Goal: Transaction & Acquisition: Obtain resource

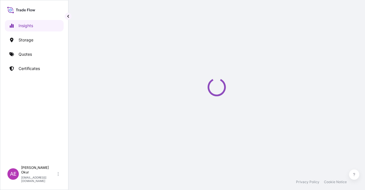
select select "2025"
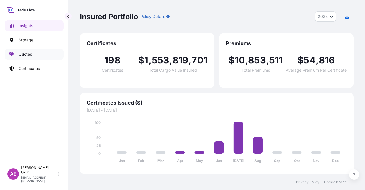
click at [39, 51] on link "Quotes" at bounding box center [34, 54] width 59 height 11
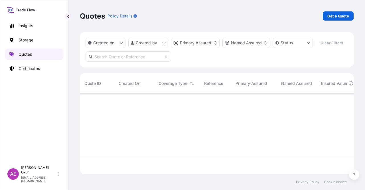
scroll to position [79, 269]
click at [37, 67] on p "Certificates" at bounding box center [29, 69] width 21 height 6
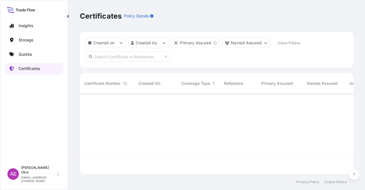
scroll to position [79, 269]
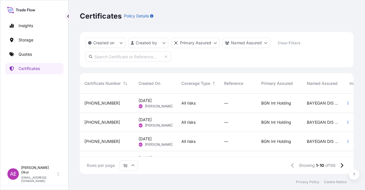
click at [118, 123] on div "[PHONE_NUMBER]" at bounding box center [106, 122] width 45 height 6
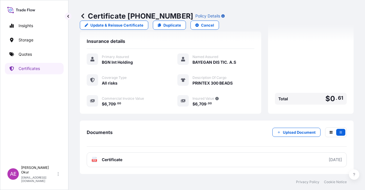
scroll to position [103, 0]
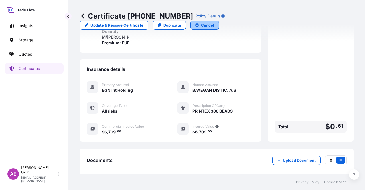
click at [219, 21] on button "Cancel" at bounding box center [205, 25] width 29 height 9
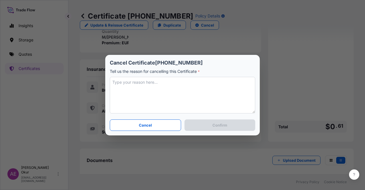
click at [198, 93] on textarea at bounding box center [183, 95] width 146 height 37
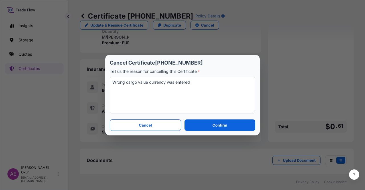
drag, startPoint x: 204, startPoint y: 82, endPoint x: 176, endPoint y: 80, distance: 28.3
click at [176, 80] on textarea "Wrong cargo value currency was entered" at bounding box center [183, 95] width 146 height 37
type textarea "Wrong cargo value currency was inputting"
drag, startPoint x: 193, startPoint y: 85, endPoint x: 59, endPoint y: 84, distance: 134.1
click at [58, 85] on div "Cancel Certificate [PHONE_NUMBER] Tell us the reason for cancelling this Certif…" at bounding box center [182, 95] width 365 height 190
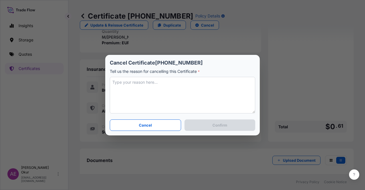
paste textarea "Wrong cargo value currency was inputting"
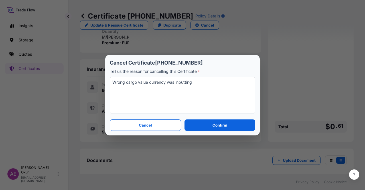
click at [164, 84] on textarea "Wrong cargo value currency was inputting" at bounding box center [183, 95] width 146 height 37
click at [166, 84] on textarea "Wrong cargo value currency was inputting" at bounding box center [183, 95] width 146 height 37
type textarea "Wrong cargo value currency type was inputting"
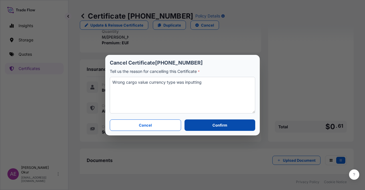
click at [214, 124] on p "Confirm" at bounding box center [220, 125] width 15 height 6
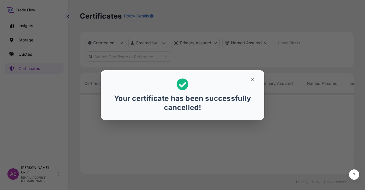
scroll to position [79, 269]
click at [256, 78] on button "button" at bounding box center [253, 79] width 14 height 9
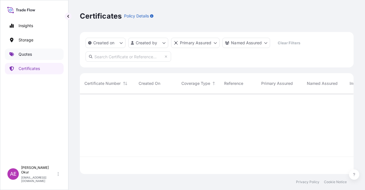
click at [35, 55] on link "Quotes" at bounding box center [34, 54] width 59 height 11
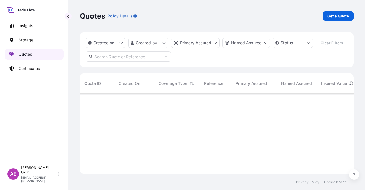
scroll to position [79, 269]
click at [35, 66] on p "Certificates" at bounding box center [29, 69] width 21 height 6
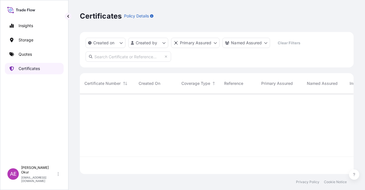
scroll to position [79, 269]
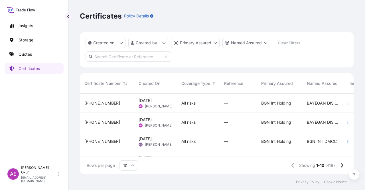
click at [114, 105] on div "[PHONE_NUMBER]" at bounding box center [106, 103] width 45 height 6
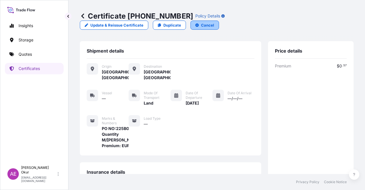
click at [219, 21] on button "Cancel" at bounding box center [205, 25] width 29 height 9
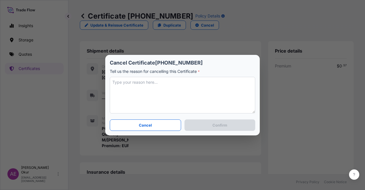
click at [182, 102] on textarea at bounding box center [183, 95] width 146 height 37
paste textarea "Wrong cargo value currency was inputting"
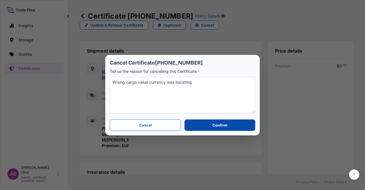
type textarea "Wrong cargo value currency was inputting"
click at [209, 127] on button "Confirm" at bounding box center [220, 124] width 71 height 11
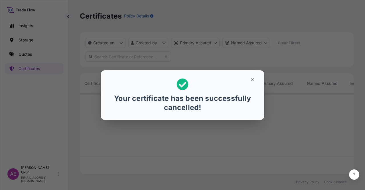
scroll to position [79, 269]
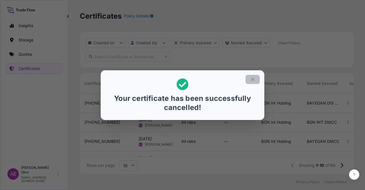
click at [250, 80] on icon "button" at bounding box center [252, 79] width 5 height 5
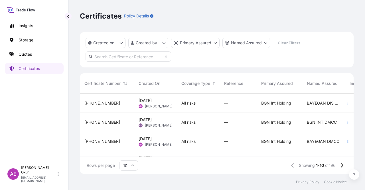
click at [49, 62] on div "Insights Storage Quotes Certificates" at bounding box center [34, 89] width 59 height 148
click at [49, 54] on link "Quotes" at bounding box center [34, 54] width 59 height 11
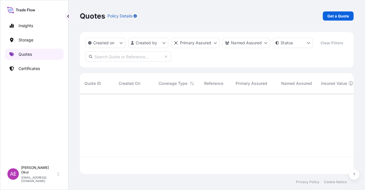
scroll to position [79, 269]
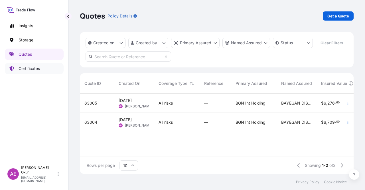
click at [39, 72] on link "Certificates" at bounding box center [34, 68] width 59 height 11
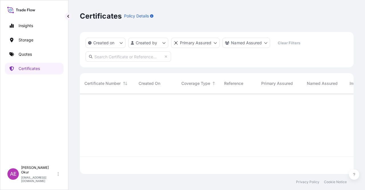
scroll to position [79, 269]
click at [36, 56] on link "Quotes" at bounding box center [34, 54] width 59 height 11
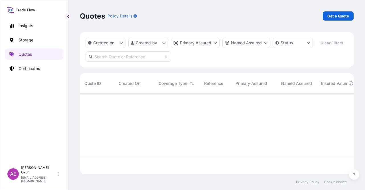
scroll to position [79, 269]
click at [341, 19] on p "Get a Quote" at bounding box center [339, 16] width 22 height 6
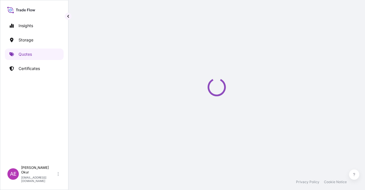
select select "Ocean Vessel"
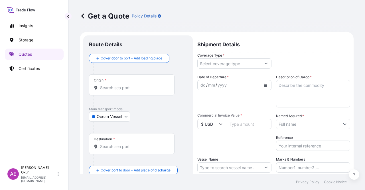
scroll to position [9, 0]
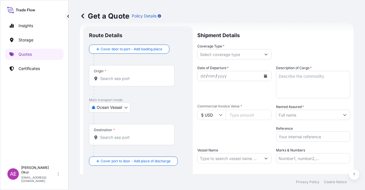
click at [131, 74] on div "Origin *" at bounding box center [132, 75] width 86 height 21
click at [131, 76] on input "Origin *" at bounding box center [133, 79] width 67 height 6
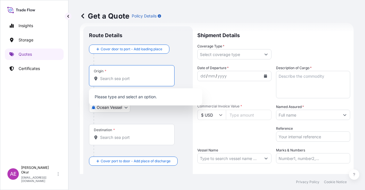
paste input "[GEOGRAPHIC_DATA]"
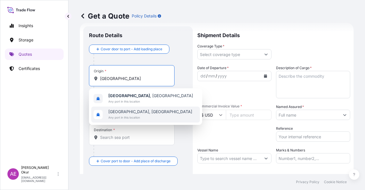
type input "[GEOGRAPHIC_DATA]"
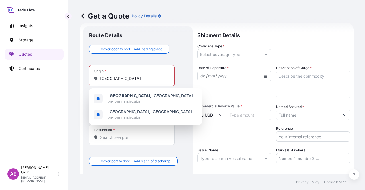
click at [39, 100] on div "Insights Storage Quotes Certificates" at bounding box center [34, 89] width 59 height 148
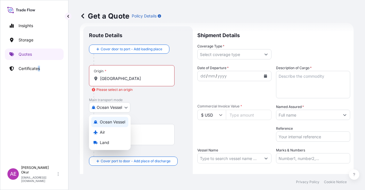
click at [104, 104] on body "0 options available. 2 options available. Insights Storage Quotes Certificates …" at bounding box center [182, 95] width 365 height 190
click at [113, 145] on div "Land" at bounding box center [109, 142] width 37 height 10
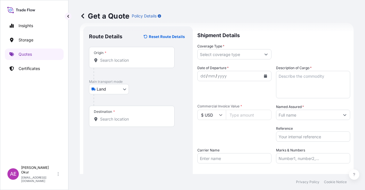
click at [125, 55] on div "Origin *" at bounding box center [132, 57] width 86 height 21
click at [125, 57] on input "Origin *" at bounding box center [133, 60] width 67 height 6
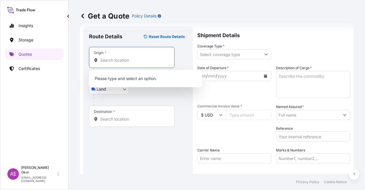
paste input "[GEOGRAPHIC_DATA]"
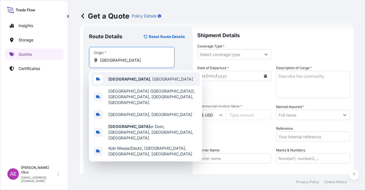
click at [131, 78] on span "[GEOGRAPHIC_DATA] , [GEOGRAPHIC_DATA]" at bounding box center [150, 79] width 85 height 6
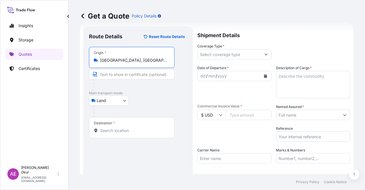
type input "[GEOGRAPHIC_DATA], [GEOGRAPHIC_DATA]"
click at [120, 75] on input "Text to appear on certificate" at bounding box center [132, 74] width 86 height 10
paste input "[GEOGRAPHIC_DATA]"
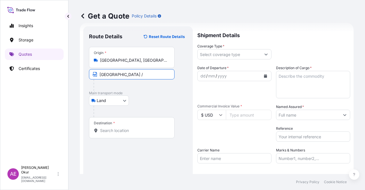
paste input "[GEOGRAPHIC_DATA]"
type input "[GEOGRAPHIC_DATA] / [GEOGRAPHIC_DATA]"
click at [128, 128] on input "Destination *" at bounding box center [133, 131] width 67 height 6
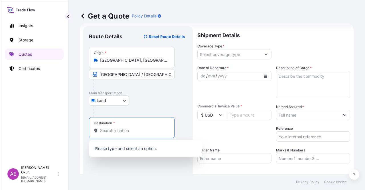
paste input "[GEOGRAPHIC_DATA]"
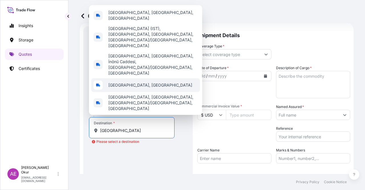
click at [124, 87] on span "[GEOGRAPHIC_DATA], [GEOGRAPHIC_DATA]" at bounding box center [150, 85] width 84 height 6
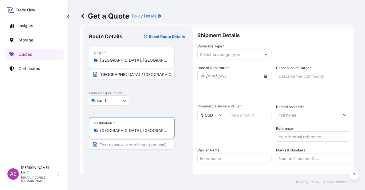
type input "[GEOGRAPHIC_DATA], [GEOGRAPHIC_DATA]"
click at [111, 145] on input "Text to appear on certificate" at bounding box center [132, 144] width 86 height 10
paste input "[GEOGRAPHIC_DATA]"
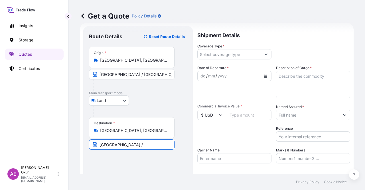
paste input "[GEOGRAPHIC_DATA]"
type input "[GEOGRAPHIC_DATA] / [GEOGRAPHIC_DATA]"
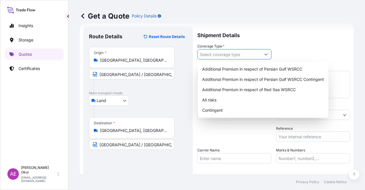
click at [211, 58] on input "Coverage Type *" at bounding box center [229, 54] width 63 height 10
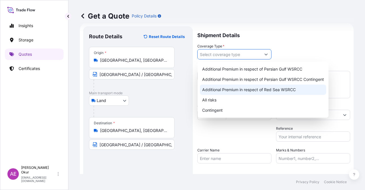
click at [215, 98] on div "All risks" at bounding box center [263, 100] width 126 height 10
type input "All risks"
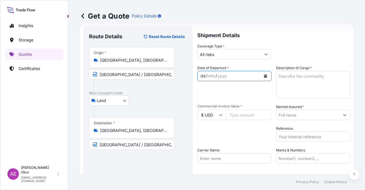
click at [205, 74] on div "dd" at bounding box center [203, 75] width 6 height 7
click at [310, 86] on textarea "Description of Cargo *" at bounding box center [313, 84] width 74 height 27
paste textarea "PRINTEX 300 BEADS"
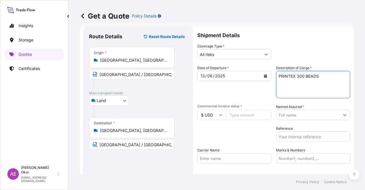
type textarea "PRINTEX 300 BEADS"
click at [245, 114] on input "Commercial Invoice Value *" at bounding box center [249, 115] width 46 height 10
click at [207, 114] on input "$ USD" at bounding box center [211, 115] width 29 height 10
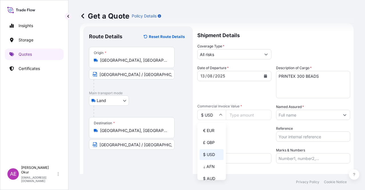
click at [212, 127] on div "€ EUR" at bounding box center [212, 130] width 24 height 11
type input "€ EUR"
click at [250, 113] on input "Commercial Invoice Value *" at bounding box center [249, 115] width 46 height 10
paste input "6710"
type input "6710"
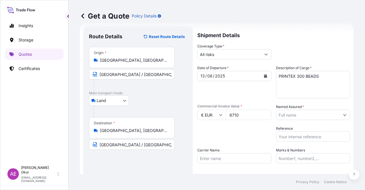
click at [305, 111] on input "Named Assured *" at bounding box center [308, 115] width 63 height 10
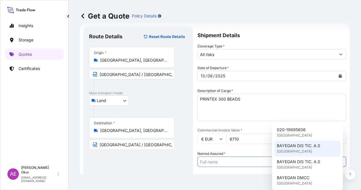
click at [293, 151] on span "[GEOGRAPHIC_DATA]" at bounding box center [294, 151] width 35 height 6
type input "BAYEGAN DIS TIC. A.S"
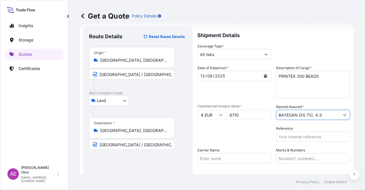
click at [297, 159] on input "Marks & Numbers" at bounding box center [313, 158] width 74 height 10
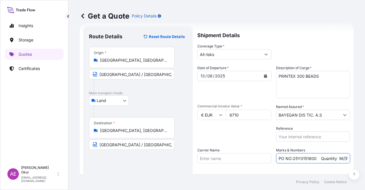
drag, startPoint x: 291, startPoint y: 158, endPoint x: 314, endPoint y: 159, distance: 22.8
click at [314, 159] on input "PO NO:25Y0151600 Quantity M/[PERSON_NAME]: 26,000 Premium: USD 3,37" at bounding box center [313, 158] width 74 height 10
paste input "B01220"
drag, startPoint x: 327, startPoint y: 157, endPoint x: 338, endPoint y: 156, distance: 11.7
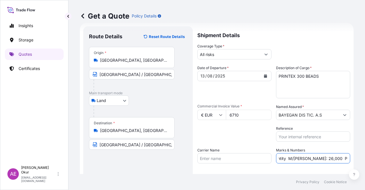
click at [343, 156] on input "PO NO:25B0122000 Quantity M/[PERSON_NAME]: 26,000 Premium: USD 3,37" at bounding box center [313, 158] width 74 height 10
click at [308, 157] on input "PO NO:25B0122000 Quantity M/[PERSON_NAME]: 26,000 Premium: USD 3,37" at bounding box center [313, 158] width 74 height 10
click at [299, 157] on input "PO NO:25B0122000 Quantity M/[PERSON_NAME]: 26,000 Premium: USD 3,37" at bounding box center [313, 158] width 74 height 10
click at [297, 158] on input "PO NO:25B0122000 Quantity M/[PERSON_NAME]: 26,000 Premium: USD 3,37" at bounding box center [313, 158] width 74 height 10
drag, startPoint x: 297, startPoint y: 158, endPoint x: 308, endPoint y: 158, distance: 11.1
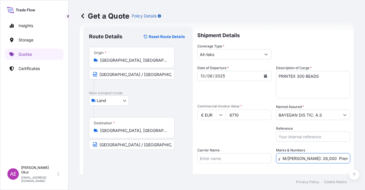
click at [308, 158] on input "PO NO:25B0122000 Quantity M/[PERSON_NAME]: 26,000 Premium: USD 3,37" at bounding box center [313, 158] width 74 height 10
paste input "text"
drag, startPoint x: 338, startPoint y: 157, endPoint x: 365, endPoint y: 162, distance: 27.3
click at [365, 162] on div "Get a Quote Policy Details Route Details Reset Route Details Place of loading R…" at bounding box center [216, 87] width 297 height 174
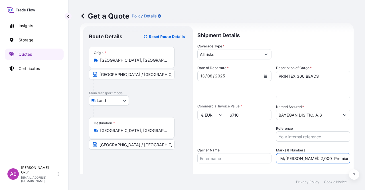
click at [332, 158] on input "PO NO:25B0122000 Quantity M/[PERSON_NAME]: 2,000 Premium: USD 3,37" at bounding box center [313, 158] width 74 height 10
drag, startPoint x: 334, startPoint y: 158, endPoint x: 326, endPoint y: 159, distance: 8.9
click at [326, 159] on input "PO NO:25B0122000 Quantity M/[PERSON_NAME]: 2,000 Premium: USD 3,37" at bounding box center [313, 158] width 74 height 10
drag, startPoint x: 343, startPoint y: 158, endPoint x: 351, endPoint y: 158, distance: 7.7
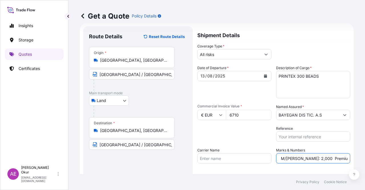
click at [354, 158] on div "Get a Quote Policy Details Route Details Reset Route Details Place of loading R…" at bounding box center [216, 87] width 297 height 174
click at [337, 157] on input "PO NO:25B0122000 Quantity M/[PERSON_NAME]: 2,000 Premium: EUR 3,37" at bounding box center [313, 158] width 74 height 10
click at [334, 158] on input "PO NO:25B0122000 Quantity M/[PERSON_NAME]: 2,000 Premium: EUR 3,37" at bounding box center [313, 158] width 74 height 10
drag, startPoint x: 335, startPoint y: 158, endPoint x: 348, endPoint y: 159, distance: 12.6
click at [348, 159] on form "Route Details Reset Route Details Place of loading Road / Inland Road / Inland …" at bounding box center [217, 116] width 274 height 186
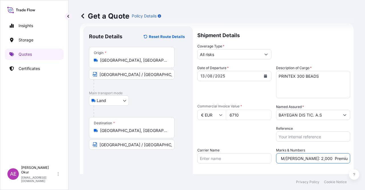
paste input "0,74"
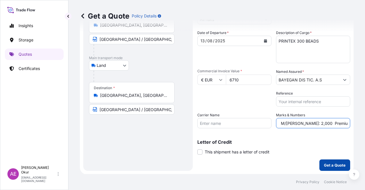
type input "PO NO:25B0122000 Quantity M/[PERSON_NAME]: 2,000 Premium: EUR 0,74"
click at [325, 164] on p "Get a Quote" at bounding box center [335, 165] width 22 height 6
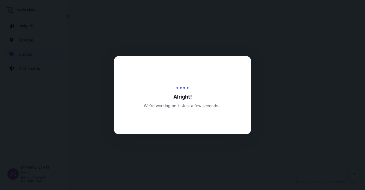
select select "Land"
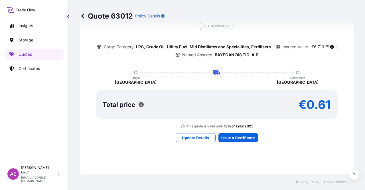
scroll to position [398, 0]
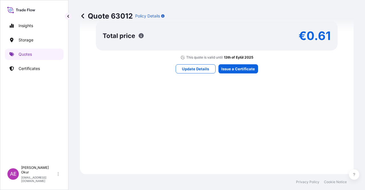
click at [231, 73] on div "Here's your insurance offer Primary Assured BGN Int Holding All risk coverage C…" at bounding box center [217, 0] width 258 height 332
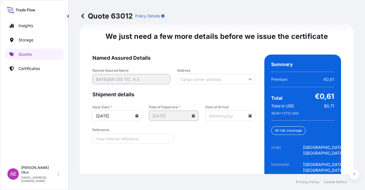
scroll to position [770, 0]
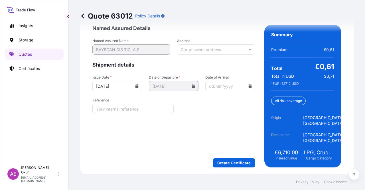
click at [232, 155] on form "Named Assured Details Named Assured Name BAYEGAN DIS TIC. A.S Address Shipment …" at bounding box center [173, 96] width 163 height 142
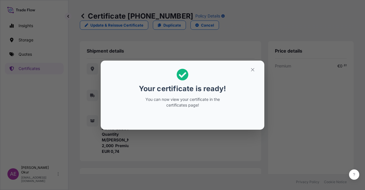
click at [261, 65] on section "Your certificate is ready! You can now view your certificate in the certificate…" at bounding box center [183, 94] width 164 height 69
click at [257, 66] on button "button" at bounding box center [253, 69] width 14 height 9
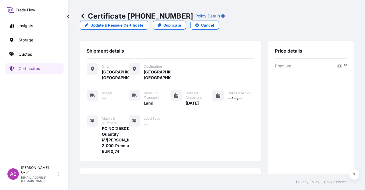
scroll to position [131, 0]
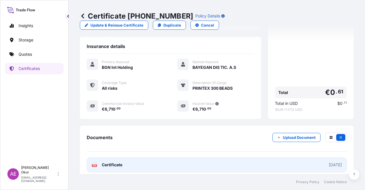
click at [112, 162] on span "Certificate" at bounding box center [112, 165] width 21 height 6
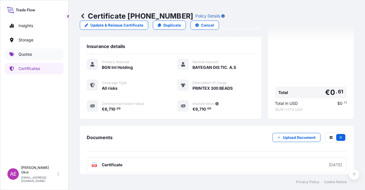
click at [43, 49] on link "Quotes" at bounding box center [34, 54] width 59 height 11
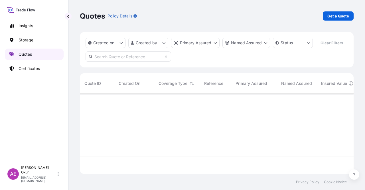
scroll to position [79, 269]
click at [336, 15] on p "Get a Quote" at bounding box center [339, 16] width 22 height 6
select select "Ocean Vessel"
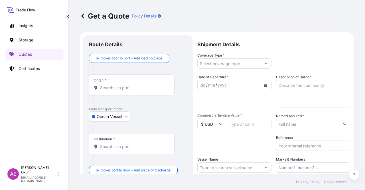
scroll to position [9, 0]
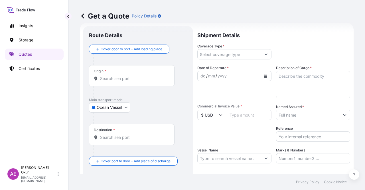
click at [101, 107] on body "Insights Storage Quotes Certificates AE Alp Eren Okur [EMAIL_ADDRESS][DOMAIN_NA…" at bounding box center [182, 95] width 365 height 190
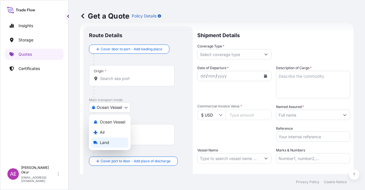
click at [110, 146] on div "Land" at bounding box center [109, 142] width 37 height 10
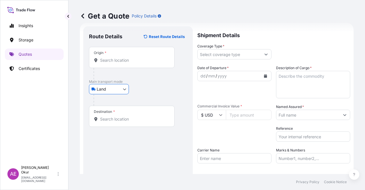
click at [134, 61] on input "Origin *" at bounding box center [133, 60] width 67 height 6
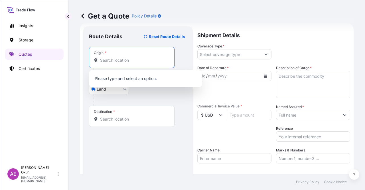
paste input "[GEOGRAPHIC_DATA]"
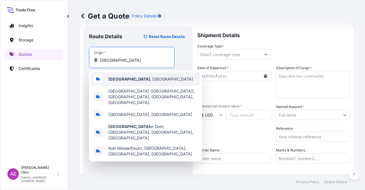
click at [135, 80] on span "[GEOGRAPHIC_DATA] , [GEOGRAPHIC_DATA]" at bounding box center [150, 79] width 85 height 6
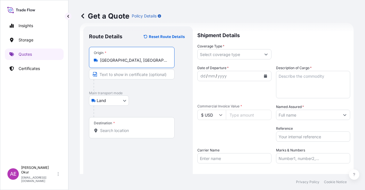
type input "[GEOGRAPHIC_DATA], [GEOGRAPHIC_DATA]"
click at [124, 77] on input "Text to appear on certificate" at bounding box center [132, 74] width 86 height 10
paste input "[GEOGRAPHIC_DATA]"
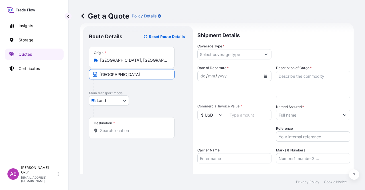
type input "[GEOGRAPHIC_DATA] / [GEOGRAPHIC_DATA]"
click at [122, 142] on div "Route Details Reset Route Details Place of loading Road / [GEOGRAPHIC_DATA] / I…" at bounding box center [138, 116] width 98 height 168
click at [121, 121] on div "Destination *" at bounding box center [132, 127] width 86 height 21
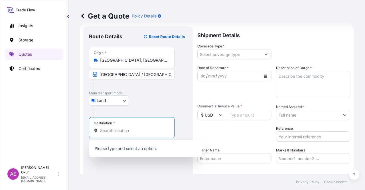
click at [120, 130] on input "Destination *" at bounding box center [133, 131] width 67 height 6
paste input "[GEOGRAPHIC_DATA]"
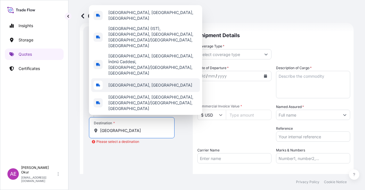
click at [126, 92] on div "[GEOGRAPHIC_DATA], [GEOGRAPHIC_DATA]" at bounding box center [145, 85] width 109 height 14
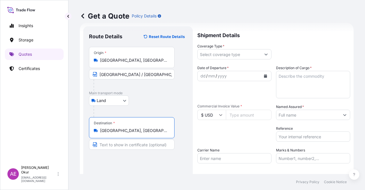
type input "[GEOGRAPHIC_DATA], [GEOGRAPHIC_DATA]"
click at [117, 140] on input "Text to appear on certificate" at bounding box center [132, 144] width 86 height 10
paste input "[GEOGRAPHIC_DATA]"
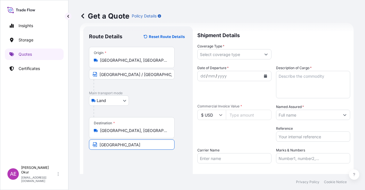
type input "[GEOGRAPHIC_DATA] / [GEOGRAPHIC_DATA]"
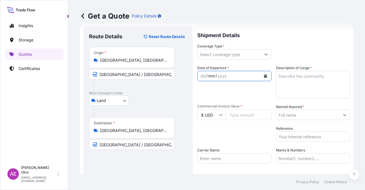
click at [209, 82] on div "Date of Departure * dd / mm / yyyy" at bounding box center [234, 81] width 74 height 33
click at [215, 60] on div "Shipment Details Coverage Type * Date of Departure * dd / mm / yyyy Cargo Categ…" at bounding box center [273, 115] width 153 height 179
click at [218, 55] on input "Coverage Type *" at bounding box center [229, 54] width 63 height 10
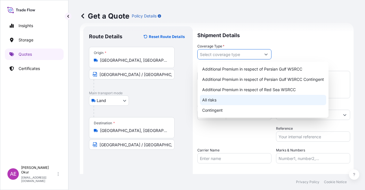
click at [211, 99] on div "All risks" at bounding box center [263, 100] width 126 height 10
type input "All risks"
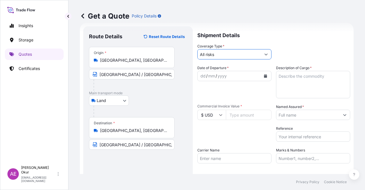
click at [201, 71] on div "dd / mm / yyyy" at bounding box center [229, 76] width 63 height 10
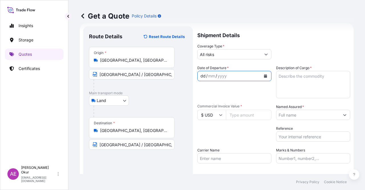
click at [201, 78] on div "dd" at bounding box center [203, 75] width 6 height 7
click at [302, 80] on textarea "Description of Cargo *" at bounding box center [313, 84] width 74 height 27
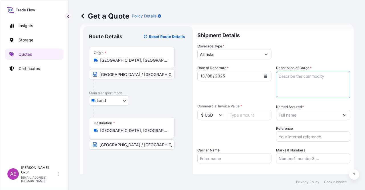
paste textarea "LAMP BLACK 101 POWDER"
type textarea "LAMP BLACK 101 POWDER"
click at [203, 114] on input "$ USD" at bounding box center [211, 115] width 29 height 10
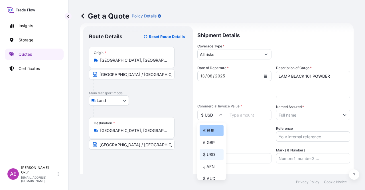
click at [214, 129] on div "€ EUR" at bounding box center [212, 130] width 24 height 11
type input "€ EUR"
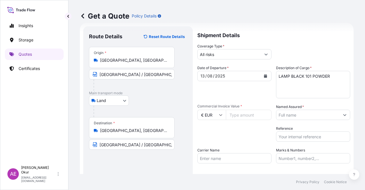
click at [239, 116] on input "Commercial Invoice Value *" at bounding box center [249, 115] width 46 height 10
click at [243, 113] on input "Commercial Invoice Value *" at bounding box center [249, 115] width 46 height 10
paste input "6276.6"
type input "6276.6"
click at [300, 116] on input "Named Assured *" at bounding box center [308, 115] width 63 height 10
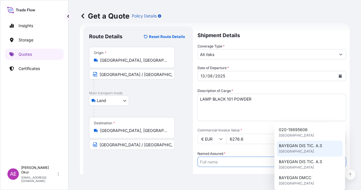
click at [304, 152] on span "[GEOGRAPHIC_DATA]" at bounding box center [296, 151] width 35 height 6
type input "BAYEGAN DIS TIC. A.S"
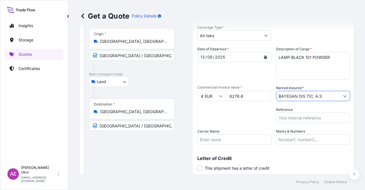
scroll to position [44, 0]
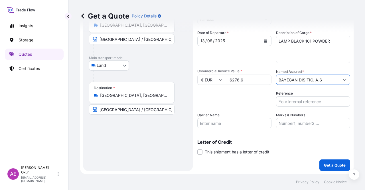
click at [290, 120] on input "Marks & Numbers" at bounding box center [313, 123] width 74 height 10
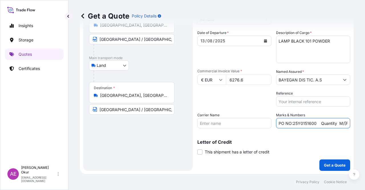
drag, startPoint x: 292, startPoint y: 123, endPoint x: 306, endPoint y: 123, distance: 14.8
click at [312, 124] on input "PO NO:25Y0151600 Quantity M/[PERSON_NAME]: 26,000 Premium: USD 3,37" at bounding box center [313, 123] width 74 height 10
click at [280, 120] on input "PO NO:25Y0151600 Quantity M/[PERSON_NAME]: 26,000 Premium: USD 3,37" at bounding box center [313, 123] width 74 height 10
drag, startPoint x: 291, startPoint y: 121, endPoint x: 313, endPoint y: 124, distance: 21.8
click at [313, 124] on input "PO NO:25Y0151600 Quantity M/[PERSON_NAME]: 26,000 Premium: USD 3,37" at bounding box center [313, 123] width 74 height 10
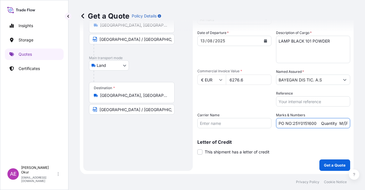
paste input "B01241"
drag, startPoint x: 331, startPoint y: 123, endPoint x: 353, endPoint y: 122, distance: 21.7
click at [353, 122] on div "Get a Quote Policy Details Route Details Reset Route Details Place of loading R…" at bounding box center [216, 87] width 297 height 174
click at [324, 121] on input "PO NO:25B0124100 Quantity M/[PERSON_NAME]: 26,000 Premium: USD 3,37" at bounding box center [313, 123] width 74 height 10
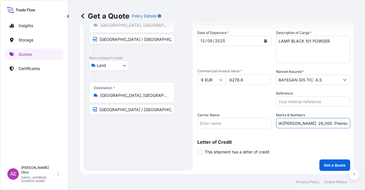
drag, startPoint x: 292, startPoint y: 123, endPoint x: 304, endPoint y: 124, distance: 11.8
click at [304, 124] on input "PO NO:25B0124100 Quantity M/[PERSON_NAME]: 26,000 Premium: USD 3,37" at bounding box center [313, 123] width 74 height 10
paste input "1,8"
drag, startPoint x: 337, startPoint y: 123, endPoint x: 365, endPoint y: 122, distance: 28.3
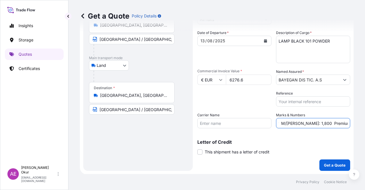
click at [365, 122] on div "Get a Quote Policy Details Route Details Reset Route Details Place of loading R…" at bounding box center [216, 87] width 297 height 174
click at [329, 122] on input "PO NO:25B0124100 Quantity M/[PERSON_NAME]: 1,800 Premium: USD 3,37" at bounding box center [313, 123] width 74 height 10
click at [337, 122] on input "PO NO:25B0124100 Quantity M/[PERSON_NAME]: 1,800 Premium: USD 3,37" at bounding box center [313, 123] width 74 height 10
drag, startPoint x: 336, startPoint y: 122, endPoint x: 351, endPoint y: 123, distance: 15.2
click at [351, 123] on div "Get a Quote Policy Details Route Details Reset Route Details Place of loading R…" at bounding box center [216, 87] width 297 height 174
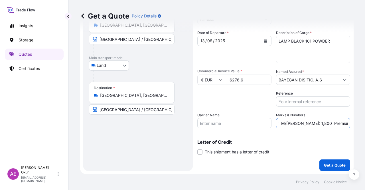
paste input "0,69"
drag, startPoint x: 334, startPoint y: 122, endPoint x: 326, endPoint y: 124, distance: 8.1
click at [326, 124] on input "PO NO:25B0124100 Quantity M/[PERSON_NAME]: 1,800 Premium: USD 0,69" at bounding box center [313, 123] width 74 height 10
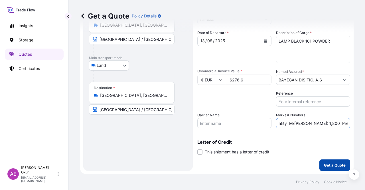
type input "PO NO:25B0124100 Quantity M/[PERSON_NAME]: 1,800 Premium: EUR 0,69"
click at [325, 167] on p "Get a Quote" at bounding box center [335, 165] width 22 height 6
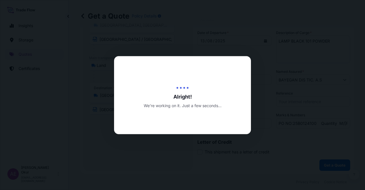
select select "Land"
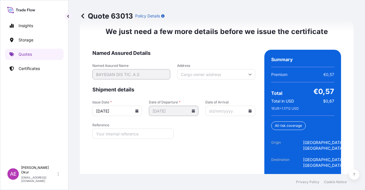
scroll to position [770, 0]
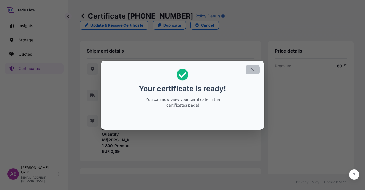
click at [253, 70] on icon "button" at bounding box center [252, 69] width 3 height 3
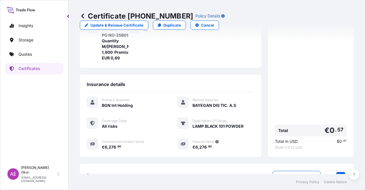
scroll to position [131, 0]
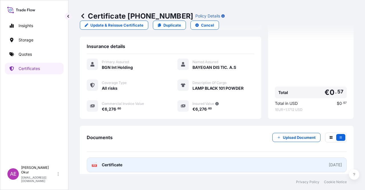
click at [110, 162] on span "Certificate" at bounding box center [112, 165] width 21 height 6
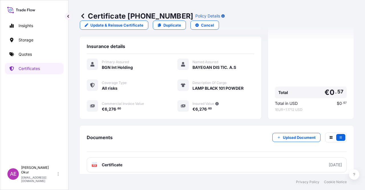
click at [30, 59] on link "Quotes" at bounding box center [34, 54] width 59 height 11
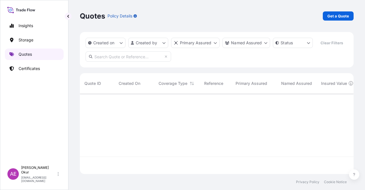
scroll to position [79, 269]
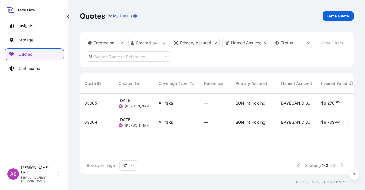
click at [364, 8] on div "Quotes Policy Details Get a Quote Created on Created by Primary Assured Named A…" at bounding box center [216, 87] width 297 height 174
click at [350, 15] on link "Get a Quote" at bounding box center [338, 15] width 31 height 9
select select "Ocean Vessel"
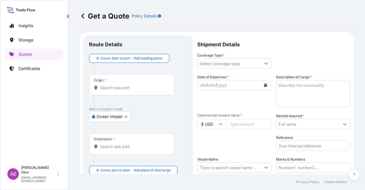
scroll to position [9, 0]
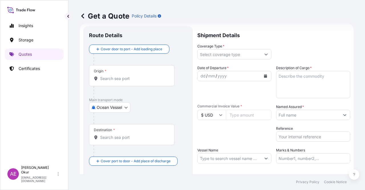
click at [112, 75] on div "Origin *" at bounding box center [132, 75] width 86 height 21
click at [112, 76] on input "Origin *" at bounding box center [133, 79] width 67 height 6
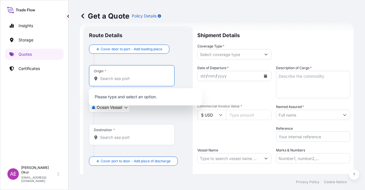
paste input "[GEOGRAPHIC_DATA]"
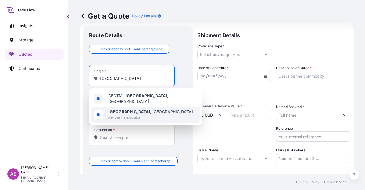
click at [126, 109] on b "[GEOGRAPHIC_DATA]" at bounding box center [129, 111] width 42 height 5
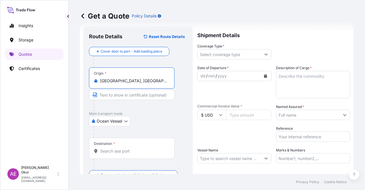
type input "[GEOGRAPHIC_DATA], [GEOGRAPHIC_DATA]"
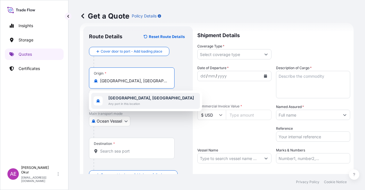
click at [136, 104] on span "Any port in this location" at bounding box center [151, 104] width 86 height 6
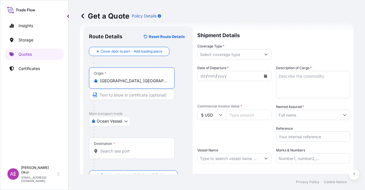
click at [129, 94] on input "Text to appear on certificate" at bounding box center [132, 95] width 86 height 10
paste input "[GEOGRAPHIC_DATA]"
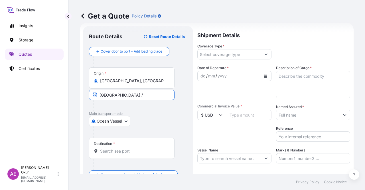
paste input "[GEOGRAPHIC_DATA]"
type input "[GEOGRAPHIC_DATA] / [GEOGRAPHIC_DATA]"
click at [126, 144] on div "Destination *" at bounding box center [132, 148] width 86 height 21
click at [126, 148] on input "Destination *" at bounding box center [133, 151] width 67 height 6
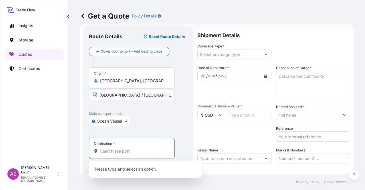
paste input "[GEOGRAPHIC_DATA]"
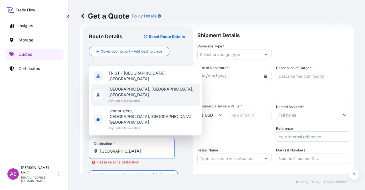
click at [126, 98] on span "[GEOGRAPHIC_DATA], [GEOGRAPHIC_DATA], [GEOGRAPHIC_DATA]" at bounding box center [152, 91] width 89 height 11
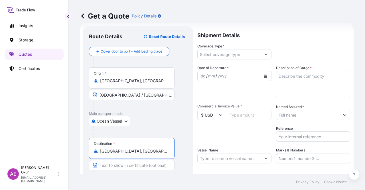
type input "[GEOGRAPHIC_DATA], [GEOGRAPHIC_DATA], [GEOGRAPHIC_DATA]"
click at [118, 165] on input "Text to appear on certificate" at bounding box center [132, 165] width 86 height 10
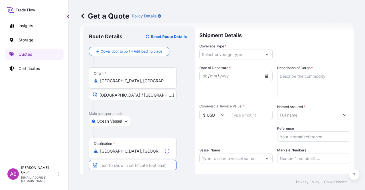
paste input "[GEOGRAPHIC_DATA]"
type input "[GEOGRAPHIC_DATA] / [GEOGRAPHIC_DATA]"
click at [218, 44] on label "Coverage Type *" at bounding box center [210, 46] width 27 height 6
click at [218, 49] on input "Coverage Type *" at bounding box center [229, 54] width 63 height 10
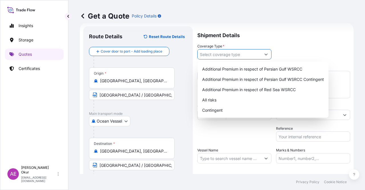
click at [216, 52] on input "Coverage Type *" at bounding box center [229, 54] width 63 height 10
click at [209, 102] on div "All risks" at bounding box center [263, 100] width 126 height 10
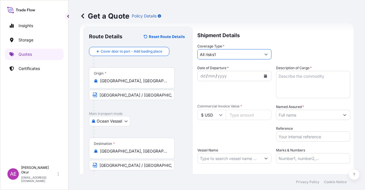
type input "All risks"
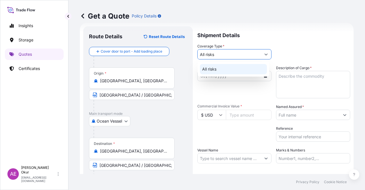
click at [209, 71] on div "All risks" at bounding box center [233, 69] width 67 height 10
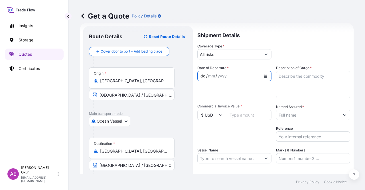
click at [204, 74] on div "dd" at bounding box center [203, 75] width 6 height 7
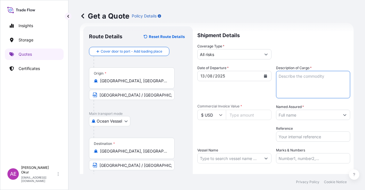
click at [289, 85] on textarea "Description of Cargo *" at bounding box center [313, 84] width 74 height 27
paste textarea "SPECIAL BLACK 4 POWDER"
type textarea "SPECIAL BLACK 4 POWDER"
click at [217, 116] on input "$ USD" at bounding box center [211, 115] width 29 height 10
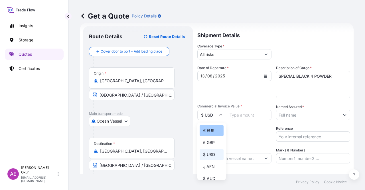
click at [212, 129] on div "€ EUR" at bounding box center [212, 130] width 24 height 11
type input "€ EUR"
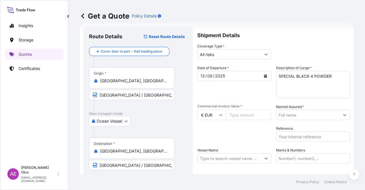
click at [242, 114] on input "Commercial Invoice Value *" at bounding box center [249, 115] width 46 height 10
paste input "4356"
type input "4356"
click at [327, 117] on input "Named Assured *" at bounding box center [308, 115] width 63 height 10
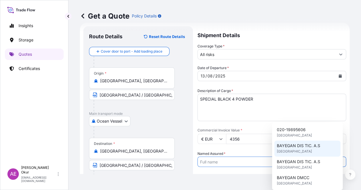
click at [312, 146] on span "BAYEGAN DIS TIC. A.S" at bounding box center [298, 146] width 43 height 6
type input "BAYEGAN DIS TIC. A.S"
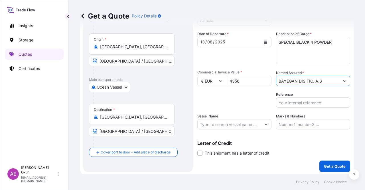
scroll to position [44, 0]
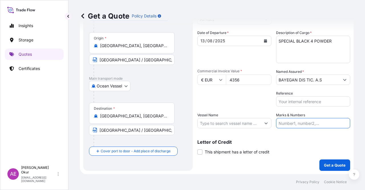
click at [288, 121] on input "Marks & Numbers" at bounding box center [313, 123] width 74 height 10
drag, startPoint x: 291, startPoint y: 123, endPoint x: 313, endPoint y: 124, distance: 22.0
click at [313, 124] on input "PO NO:25Y0134400 Quantity M/[PERSON_NAME]: 247,500 Premium: USD 29,50" at bounding box center [313, 123] width 74 height 10
drag, startPoint x: 316, startPoint y: 124, endPoint x: 290, endPoint y: 123, distance: 25.7
click at [290, 123] on input "PO NO:25Y0134400 Quantity M/[PERSON_NAME]: 247,500 Premium: USD 29,50" at bounding box center [313, 123] width 74 height 10
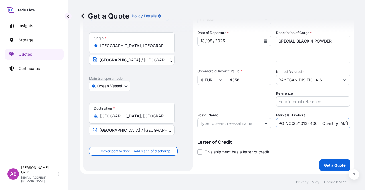
paste input "B0124200"
click at [344, 122] on input "PO NO:25B0124200 Quantity M/[PERSON_NAME]: 247,500 Premium: USD 29,50" at bounding box center [313, 123] width 74 height 10
click at [314, 123] on input "PO NO:25B0124200 Quantity M/[PERSON_NAME]: 247,500 Premium: USD 29,50" at bounding box center [313, 123] width 74 height 10
drag, startPoint x: 304, startPoint y: 123, endPoint x: 318, endPoint y: 122, distance: 14.8
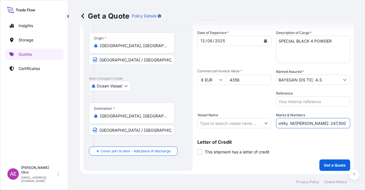
click at [318, 123] on input "PO NO:25B0124200 Quantity M/[PERSON_NAME]: 247,500 Premium: USD 29,50" at bounding box center [313, 123] width 74 height 10
paste input "1,32"
drag, startPoint x: 338, startPoint y: 120, endPoint x: 365, endPoint y: 121, distance: 27.1
click at [365, 121] on div "Get a Quote Policy Details Route Details Reset Route Details Cover door to port…" at bounding box center [216, 87] width 297 height 174
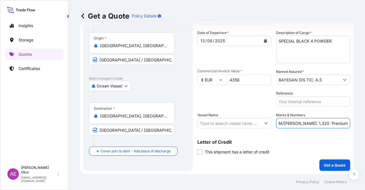
click at [320, 120] on input "PO NO:25B0124200 Quantity M/[PERSON_NAME]: 1,320 Premium: USD 29,50" at bounding box center [313, 123] width 74 height 10
click at [332, 125] on input "PO NO:25B0124200 Quantity M/[PERSON_NAME]: 1,320 Premium: USD 29,50" at bounding box center [313, 123] width 74 height 10
drag, startPoint x: 332, startPoint y: 123, endPoint x: 352, endPoint y: 122, distance: 19.4
click at [353, 123] on div "Get a Quote Policy Details Route Details Reset Route Details Cover door to port…" at bounding box center [216, 87] width 297 height 174
paste input "0,48"
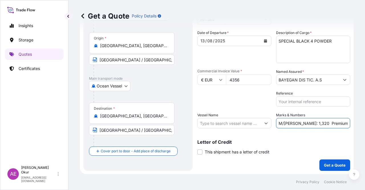
scroll to position [0, 58]
drag, startPoint x: 335, startPoint y: 123, endPoint x: 327, endPoint y: 123, distance: 8.6
click at [327, 123] on input "PO NO:25B0124200 Quantity M/[PERSON_NAME]: 1,320 Premium: USD 0,48" at bounding box center [313, 123] width 74 height 10
type input "PO NO:25B0124200 Quantity M/[PERSON_NAME]: 1,320 Premium: EUR 0,48"
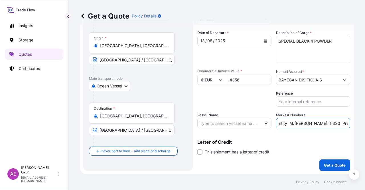
click at [330, 158] on div "Shipment Details Coverage Type * All risks Date of Departure * [DATE] Cargo Cat…" at bounding box center [273, 80] width 153 height 179
click at [331, 162] on p "Get a Quote" at bounding box center [335, 165] width 22 height 6
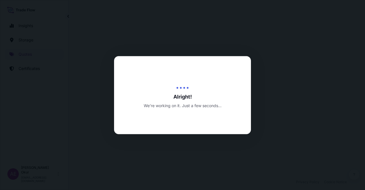
select select "Ocean Vessel"
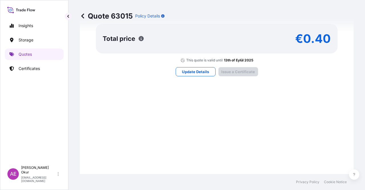
click at [250, 127] on div "Here's your insurance offer Primary Assured BGN Int Holding All risk coverage C…" at bounding box center [217, 3] width 258 height 519
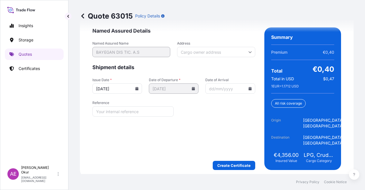
scroll to position [770, 0]
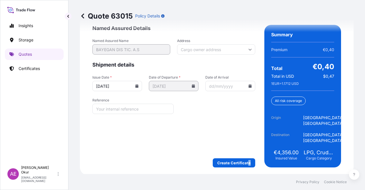
click at [246, 168] on div "We just need a few more details before we issue the certificate Named Assured D…" at bounding box center [217, 84] width 274 height 181
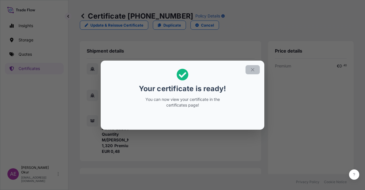
click at [254, 72] on button "button" at bounding box center [253, 69] width 14 height 9
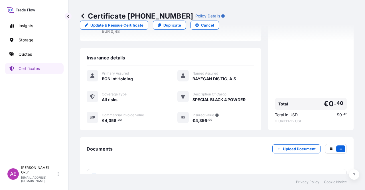
scroll to position [137, 0]
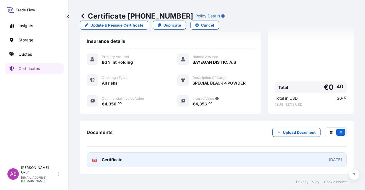
click at [114, 159] on span "Certificate" at bounding box center [112, 160] width 21 height 6
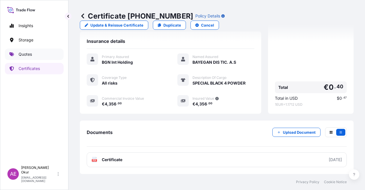
click at [40, 57] on link "Quotes" at bounding box center [34, 54] width 59 height 11
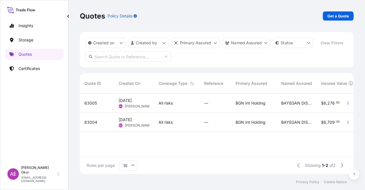
scroll to position [79, 269]
click at [343, 18] on p "Get a Quote" at bounding box center [339, 16] width 22 height 6
select select "Ocean Vessel"
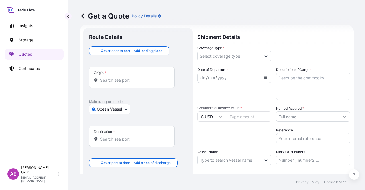
scroll to position [9, 0]
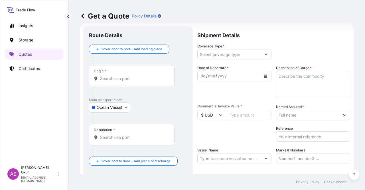
click at [123, 79] on input "Origin *" at bounding box center [133, 79] width 67 height 6
click at [133, 69] on div "Origin *" at bounding box center [132, 75] width 86 height 21
click at [133, 76] on input "Origin * Please select an origin" at bounding box center [133, 79] width 67 height 6
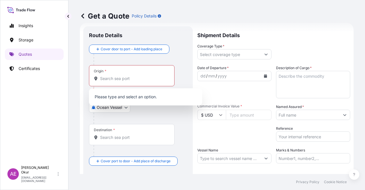
click at [128, 75] on div "Origin *" at bounding box center [132, 75] width 86 height 21
click at [128, 76] on input "Origin * Please select an origin" at bounding box center [133, 79] width 67 height 6
paste input "[GEOGRAPHIC_DATA]"
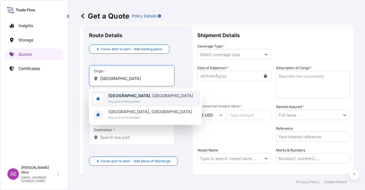
click at [130, 96] on span "[GEOGRAPHIC_DATA] , [GEOGRAPHIC_DATA]" at bounding box center [150, 96] width 85 height 6
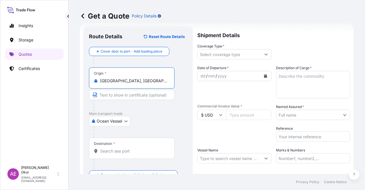
type input "[GEOGRAPHIC_DATA], [GEOGRAPHIC_DATA]"
click at [122, 96] on input "Text to appear on certificate" at bounding box center [132, 95] width 86 height 10
paste input "[GEOGRAPHIC_DATA]"
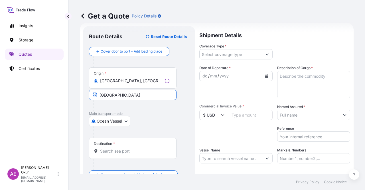
type input "[GEOGRAPHIC_DATA] / [GEOGRAPHIC_DATA]"
click at [120, 155] on div "Destination *" at bounding box center [132, 148] width 86 height 21
click at [120, 154] on input "Destination *" at bounding box center [133, 151] width 67 height 6
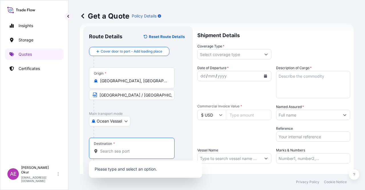
paste input "[GEOGRAPHIC_DATA]"
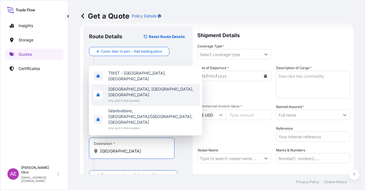
click at [133, 103] on span "Any port in this location" at bounding box center [152, 101] width 89 height 6
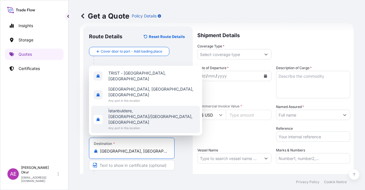
type input "[GEOGRAPHIC_DATA], [GEOGRAPHIC_DATA], [GEOGRAPHIC_DATA]"
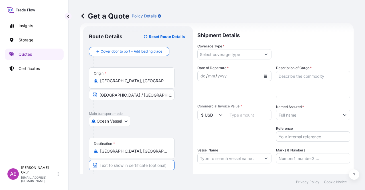
click at [128, 160] on input "Text to appear on certificate" at bounding box center [132, 165] width 86 height 10
paste input "[GEOGRAPHIC_DATA]"
type input "[GEOGRAPHIC_DATA] / [GEOGRAPHIC_DATA]"
click at [225, 60] on div "Shipment Details Coverage Type * Date of Departure * dd / mm / yyyy Cargo Categ…" at bounding box center [273, 115] width 153 height 179
click at [226, 57] on input "Coverage Type *" at bounding box center [229, 54] width 63 height 10
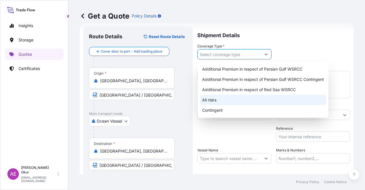
click at [203, 99] on div "All risks" at bounding box center [263, 100] width 126 height 10
type input "All risks"
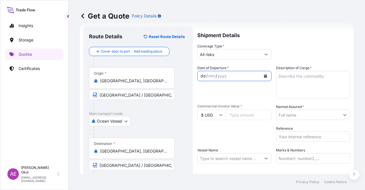
click at [201, 77] on div "dd" at bounding box center [203, 75] width 6 height 7
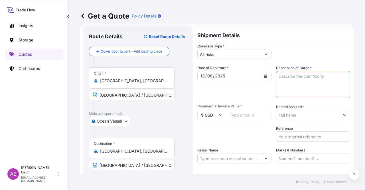
click at [308, 78] on textarea "Description of Cargo *" at bounding box center [313, 84] width 74 height 27
paste textarea "PRINTEX 30 POWDER"
type textarea "PRINTEX 30 POWDER"
click at [217, 109] on div "Commercial Invoice Value * $ USD" at bounding box center [234, 112] width 74 height 16
click at [217, 112] on input "$ USD" at bounding box center [211, 115] width 29 height 10
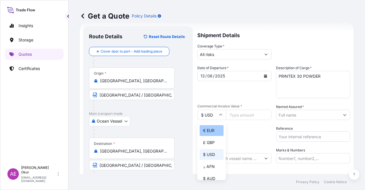
click at [213, 129] on div "€ EUR" at bounding box center [212, 130] width 24 height 11
type input "€ EUR"
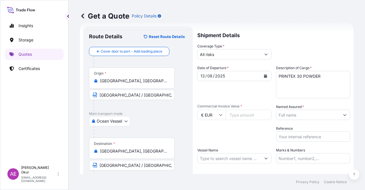
click at [245, 116] on input "Commercial Invoice Value *" at bounding box center [249, 115] width 46 height 10
paste input "3626.48"
type input "3626.48"
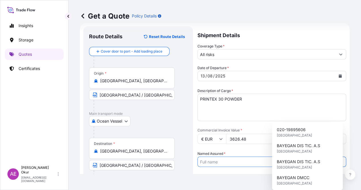
click at [297, 156] on input "Named Assured *" at bounding box center [267, 161] width 138 height 10
click at [291, 147] on span "BAYEGAN DIS TIC. A.S" at bounding box center [298, 146] width 43 height 6
type input "BAYEGAN DIS TIC. A.S"
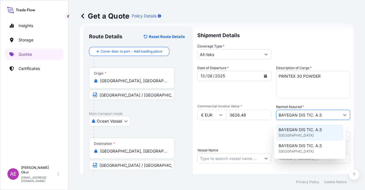
click at [285, 134] on span "[GEOGRAPHIC_DATA]" at bounding box center [296, 135] width 35 height 6
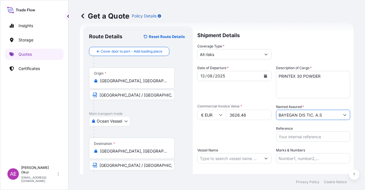
scroll to position [44, 0]
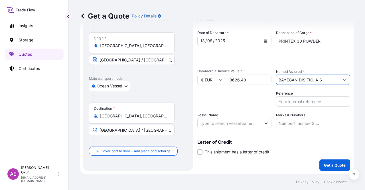
click at [291, 124] on input "Marks & Numbers" at bounding box center [313, 123] width 74 height 10
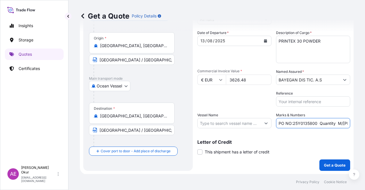
drag, startPoint x: 291, startPoint y: 123, endPoint x: 314, endPoint y: 124, distance: 22.8
click at [314, 124] on input "PO NO:25Y0135800 Quantity M/[PERSON_NAME]: 495,000 Premium: USD 57,03" at bounding box center [313, 123] width 74 height 10
paste input "B01243"
drag, startPoint x: 325, startPoint y: 117, endPoint x: 328, endPoint y: 117, distance: 3.1
click at [328, 117] on div "Marks & Numbers PO NO:25B0124300 Quantity M/[PERSON_NAME]: 495,000 Premium: USD…" at bounding box center [313, 120] width 74 height 16
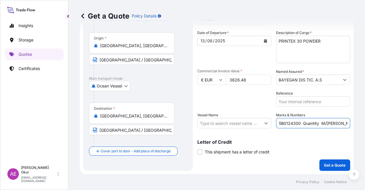
scroll to position [0, 64]
drag, startPoint x: 322, startPoint y: 124, endPoint x: 351, endPoint y: 125, distance: 29.4
click at [351, 125] on div "Get a Quote Policy Details Route Details Reset Route Details Cover door to port…" at bounding box center [216, 87] width 297 height 174
click at [318, 124] on input "PO NO:25B0124300 Quantity M/[PERSON_NAME]: 495,000 Premium: USD 57,03" at bounding box center [313, 123] width 74 height 10
drag, startPoint x: 288, startPoint y: 123, endPoint x: 303, endPoint y: 123, distance: 14.8
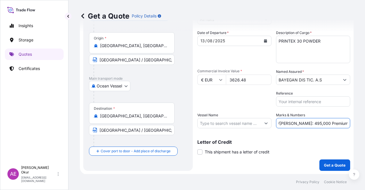
click at [303, 123] on input "PO NO:25B0124300 Quantity M/[PERSON_NAME]: 495,000 Premium: USD 57,03" at bounding box center [313, 123] width 74 height 10
paste input "1,04"
drag, startPoint x: 334, startPoint y: 121, endPoint x: 365, endPoint y: 121, distance: 31.4
click at [365, 121] on div "Get a Quote Policy Details Route Details Reset Route Details Cover door to port…" at bounding box center [216, 87] width 297 height 174
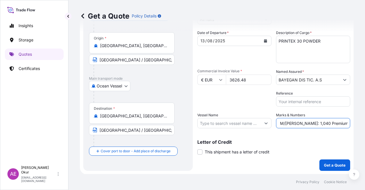
click at [333, 121] on input "PO NO:25B0124300 Quantity M/[PERSON_NAME]: 1,040 Premium: USD 57,03" at bounding box center [313, 123] width 74 height 10
drag, startPoint x: 332, startPoint y: 122, endPoint x: 326, endPoint y: 122, distance: 6.0
click at [326, 122] on input "PO NO:25B0124300 Quantity M/[PERSON_NAME]: 1,040 Premium: USD 57,03" at bounding box center [313, 123] width 74 height 10
click at [351, 124] on div "Get a Quote Policy Details Route Details Reset Route Details Cover door to port…" at bounding box center [216, 87] width 297 height 174
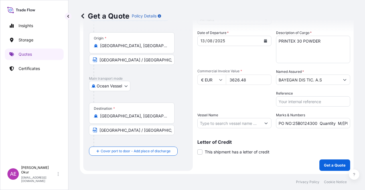
scroll to position [0, 58]
drag, startPoint x: 338, startPoint y: 122, endPoint x: 365, endPoint y: 121, distance: 26.5
click at [365, 121] on div "Get a Quote Policy Details Route Details Reset Route Details Cover door to port…" at bounding box center [216, 87] width 297 height 174
click at [334, 126] on input "PO NO:25B0124300 Quantity M/[PERSON_NAME]: 1,040 Premium: EUR 57,03" at bounding box center [313, 123] width 74 height 10
drag, startPoint x: 332, startPoint y: 123, endPoint x: 354, endPoint y: 123, distance: 21.1
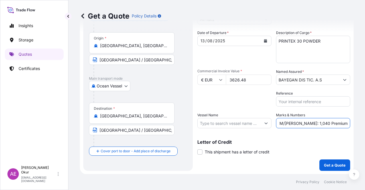
click at [354, 123] on div "Get a Quote Policy Details Route Details Reset Route Details Cover door to port…" at bounding box center [216, 87] width 297 height 174
paste input "0,40"
type input "PO NO:25B0124300 Quantity M/[PERSON_NAME]: 1,040 Premium: EUR 0,40"
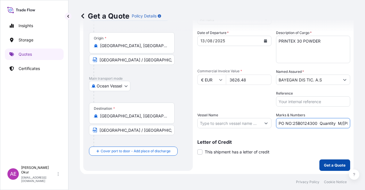
click at [331, 168] on p "Get a Quote" at bounding box center [335, 165] width 22 height 6
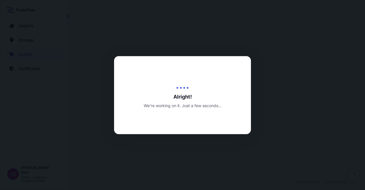
select select "Ocean Vessel"
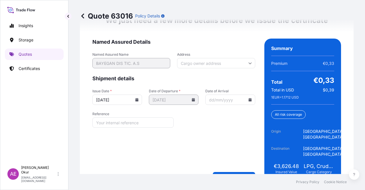
scroll to position [770, 0]
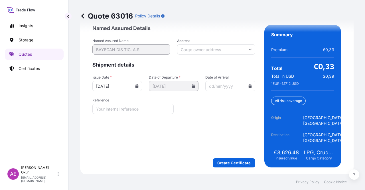
click at [244, 156] on form "Named Assured Details Named Assured Name BAYEGAN DIS TIC. A.S Address Shipment …" at bounding box center [173, 96] width 163 height 142
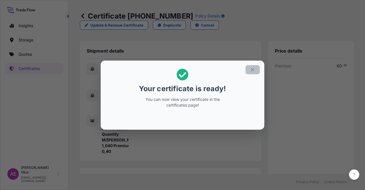
click at [249, 68] on button "button" at bounding box center [253, 69] width 14 height 9
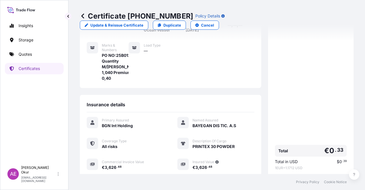
scroll to position [137, 0]
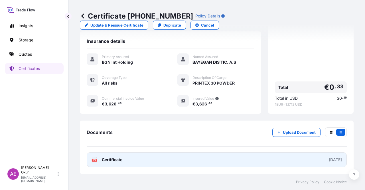
click at [104, 164] on link "PDF Certificate [DATE]" at bounding box center [217, 159] width 260 height 15
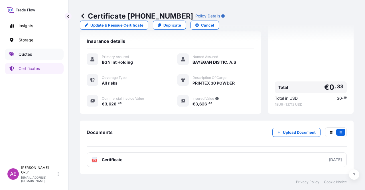
click at [38, 51] on link "Quotes" at bounding box center [34, 54] width 59 height 11
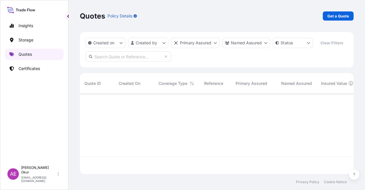
scroll to position [79, 269]
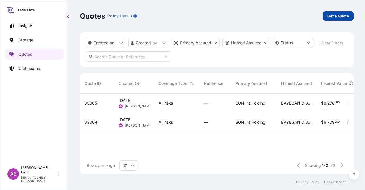
click at [349, 15] on link "Get a Quote" at bounding box center [338, 15] width 31 height 9
select select "Ocean Vessel"
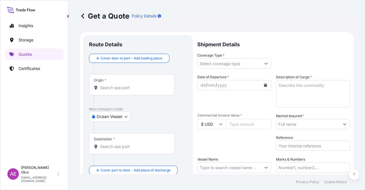
scroll to position [9, 0]
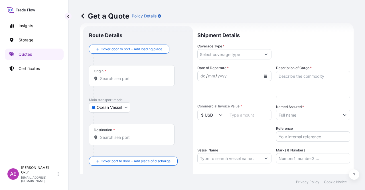
click at [125, 78] on input "Origin *" at bounding box center [133, 79] width 67 height 6
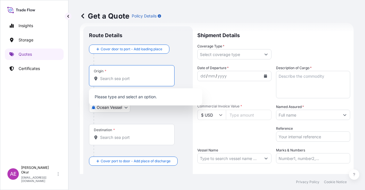
paste input "[US_STATE]"
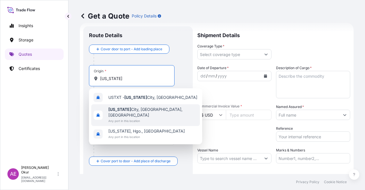
click at [129, 109] on span "[US_STATE][GEOGRAPHIC_DATA], [GEOGRAPHIC_DATA], [GEOGRAPHIC_DATA]" at bounding box center [152, 111] width 89 height 11
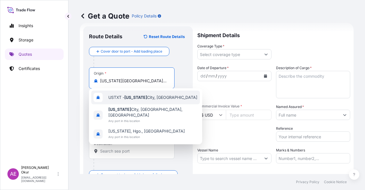
type input "[US_STATE][GEOGRAPHIC_DATA], [GEOGRAPHIC_DATA], [GEOGRAPHIC_DATA]"
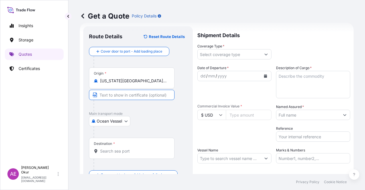
click at [123, 97] on input "Text to appear on certificate" at bounding box center [132, 95] width 86 height 10
paste input "[US_STATE]"
paste input "[GEOGRAPHIC_DATA]"
type input "[US_STATE] / [GEOGRAPHIC_DATA]"
click at [131, 148] on input "Destination *" at bounding box center [133, 151] width 67 height 6
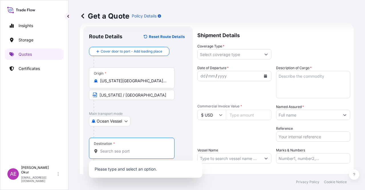
paste input "ALEXANDRIA PORT"
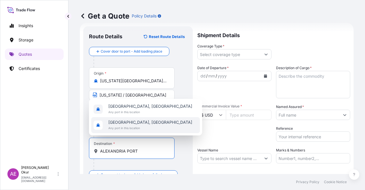
click at [129, 124] on div "[GEOGRAPHIC_DATA], [GEOGRAPHIC_DATA] Any port in this location [GEOGRAPHIC_DATA…" at bounding box center [145, 117] width 113 height 37
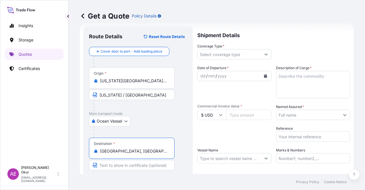
type input "[GEOGRAPHIC_DATA], [GEOGRAPHIC_DATA]"
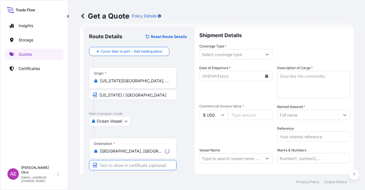
click at [125, 160] on input "Text to appear on certificate" at bounding box center [133, 165] width 88 height 10
paste input "ALEXANDRIA PORT"
type input "ALEXANDRIA PORT /"
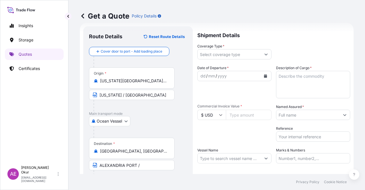
scroll to position [44, 0]
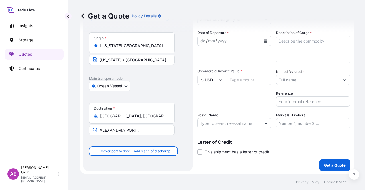
click at [153, 128] on input "ALEXANDRIA PORT /" at bounding box center [132, 130] width 86 height 10
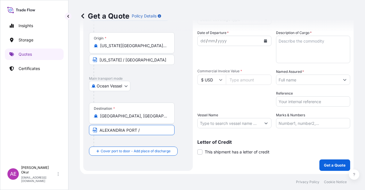
paste input "[GEOGRAPHIC_DATA]"
type input "ALEXANDRIA PORT / [GEOGRAPHIC_DATA]"
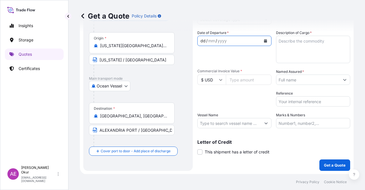
click at [235, 37] on div "dd / mm / yyyy" at bounding box center [229, 41] width 63 height 10
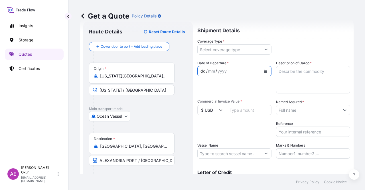
scroll to position [0, 0]
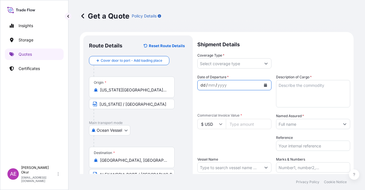
click at [219, 71] on div "Shipment Details Coverage Type * Date of Departure * dd / mm / yyyy Cargo Categ…" at bounding box center [273, 124] width 153 height 179
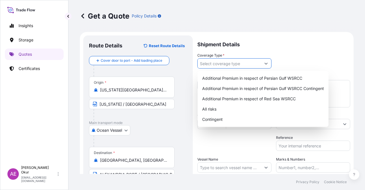
click at [221, 64] on input "Coverage Type *" at bounding box center [229, 63] width 63 height 10
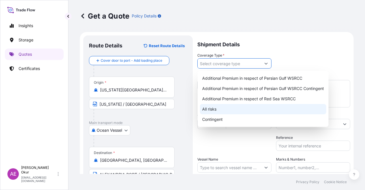
click at [213, 108] on div "All risks" at bounding box center [263, 109] width 126 height 10
type input "All risks"
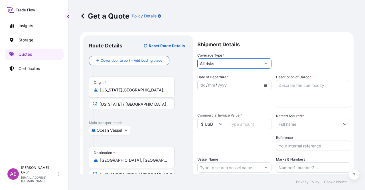
click at [203, 84] on div "dd" at bounding box center [203, 85] width 6 height 7
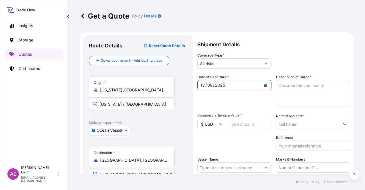
click at [287, 96] on textarea "Description of Cargo *" at bounding box center [313, 93] width 74 height 27
click at [298, 78] on label "Description of Cargo *" at bounding box center [294, 77] width 36 height 6
click at [298, 80] on textarea "Description of Cargo *" at bounding box center [313, 93] width 74 height 27
click at [293, 95] on textarea "Description of Cargo *" at bounding box center [313, 93] width 74 height 27
paste textarea "FORMOLENE HL 3812"
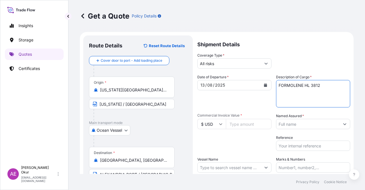
type textarea "FORMOLENE HL 3812"
click at [241, 128] on input "Commercial Invoice Value *" at bounding box center [249, 124] width 46 height 10
click at [233, 121] on input "Commercial Invoice Value *" at bounding box center [249, 124] width 46 height 10
paste input "64614"
type input "64614"
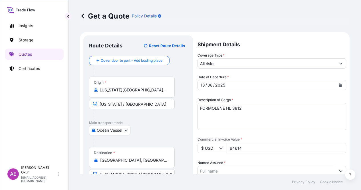
click at [287, 166] on input "Named Assured *" at bounding box center [267, 171] width 138 height 10
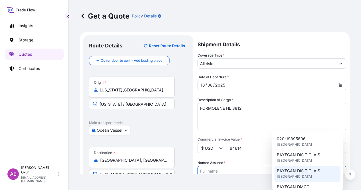
click at [295, 166] on div "BAYEGAN DIS TIC. A.S [GEOGRAPHIC_DATA]" at bounding box center [307, 174] width 66 height 16
type input "BAYEGAN DIS TIC. A.S"
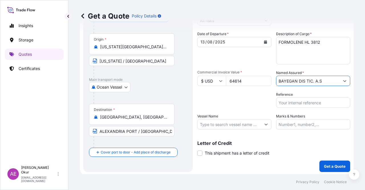
scroll to position [44, 0]
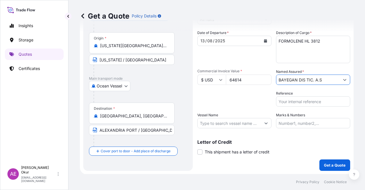
drag, startPoint x: 287, startPoint y: 132, endPoint x: 285, endPoint y: 129, distance: 3.3
click at [287, 131] on div "Shipment Details Coverage Type * All risks Date of Departure * [DATE] Cargo Cat…" at bounding box center [273, 80] width 153 height 179
click at [285, 120] on input "Marks & Numbers" at bounding box center [313, 123] width 74 height 10
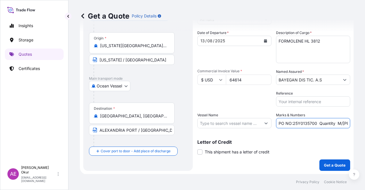
drag, startPoint x: 292, startPoint y: 122, endPoint x: 314, endPoint y: 123, distance: 22.6
click at [314, 123] on input "PO NO:25Y0135700 Quantity M/[PERSON_NAME]: 495,000 Premium: USD 54,04" at bounding box center [313, 123] width 74 height 10
click at [295, 121] on input "PO NO:25Y0135700 Quantity M/[PERSON_NAME]: 495,000 Premium: USD 54,04" at bounding box center [313, 123] width 74 height 10
click at [289, 124] on input "PO NO:25Y0135700 Quantity M/[PERSON_NAME]: 495,000 Premium: USD 54,04" at bounding box center [313, 123] width 74 height 10
drag, startPoint x: 290, startPoint y: 123, endPoint x: 314, endPoint y: 125, distance: 23.8
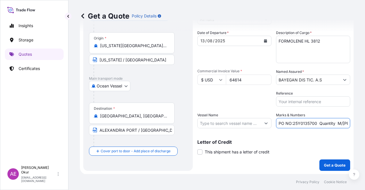
click at [314, 125] on input "PO NO:25Y0135700 Quantity M/[PERSON_NAME]: 495,000 Premium: USD 54,04" at bounding box center [313, 123] width 74 height 10
paste input "909"
drag, startPoint x: 340, startPoint y: 125, endPoint x: 350, endPoint y: 126, distance: 10.0
click at [350, 126] on div "Get a Quote Policy Details Route Details Reset Route Details Cover door to port…" at bounding box center [216, 87] width 297 height 174
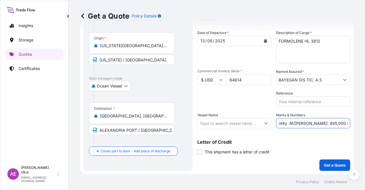
click at [298, 121] on input "PO NO:25Y0190900 Quantity M/[PERSON_NAME]: 495,000 Premium: USD 54,04" at bounding box center [313, 123] width 74 height 10
drag, startPoint x: 304, startPoint y: 122, endPoint x: 317, endPoint y: 122, distance: 12.8
click at [317, 122] on input "PO NO:25Y0190900 Quantity M/[PERSON_NAME]: 495,000 Premium: USD 54,04" at bounding box center [313, 123] width 74 height 10
paste input "4,0"
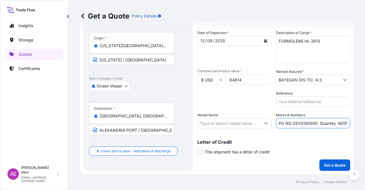
drag, startPoint x: 310, startPoint y: 126, endPoint x: 337, endPoint y: 126, distance: 27.4
click at [337, 126] on input "PO NO:25Y0190900 Quantity M/[PERSON_NAME]: 44,0000 Premium: USD 54,04" at bounding box center [313, 123] width 74 height 10
drag, startPoint x: 341, startPoint y: 124, endPoint x: 349, endPoint y: 123, distance: 8.6
click at [349, 123] on div "Get a Quote Policy Details Route Details Reset Route Details Cover door to port…" at bounding box center [216, 87] width 297 height 174
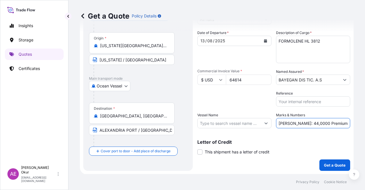
click at [321, 124] on input "PO NO:25Y0190900 Quantity M/[PERSON_NAME]: 44,0000 Premium: USD 54,04" at bounding box center [313, 123] width 74 height 10
drag, startPoint x: 289, startPoint y: 122, endPoint x: 300, endPoint y: 123, distance: 11.8
click at [300, 123] on input "PO NO:25Y0190900 Quantity M/[PERSON_NAME]: 44,0000 Premium: USD 54,04" at bounding box center [313, 123] width 74 height 10
drag, startPoint x: 288, startPoint y: 123, endPoint x: 302, endPoint y: 123, distance: 14.8
click at [302, 123] on input "PO NO:25Y0190900 Quantity M/[PERSON_NAME]: 44,0000 Premium: USD 54,04" at bounding box center [313, 123] width 74 height 10
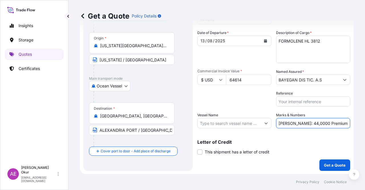
paste input "text"
drag, startPoint x: 348, startPoint y: 124, endPoint x: 365, endPoint y: 122, distance: 17.5
click at [365, 122] on div "Get a Quote Policy Details Route Details Reset Route Details Cover door to port…" at bounding box center [216, 87] width 297 height 174
click at [327, 121] on input "PO NO:25Y0190900 Quantity M/[PERSON_NAME]: 44,000 Premium: USD 54,04" at bounding box center [313, 123] width 74 height 10
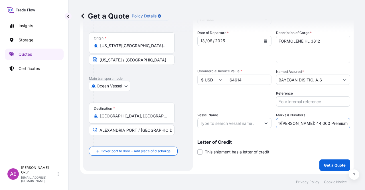
drag, startPoint x: 333, startPoint y: 121, endPoint x: 354, endPoint y: 123, distance: 21.8
click at [354, 123] on div "Get a Quote Policy Details Route Details Reset Route Details Cover door to port…" at bounding box center [216, 87] width 297 height 174
paste input "7,11"
type input "PO NO:25Y0190900 Quantity M/[PERSON_NAME]: 44,000 Premium: USD 7,11"
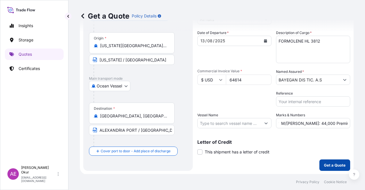
scroll to position [0, 0]
click at [337, 163] on p "Get a Quote" at bounding box center [335, 165] width 22 height 6
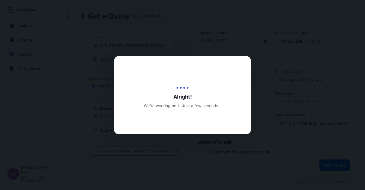
select select "Ocean Vessel"
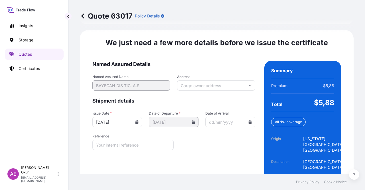
scroll to position [741, 0]
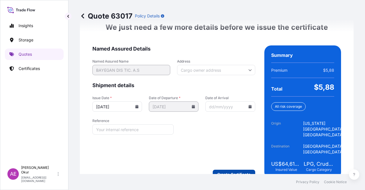
click at [232, 154] on form "Named Assured Details Named Assured Name BAYEGAN DIS TIC. A.S Address Shipment …" at bounding box center [173, 111] width 163 height 133
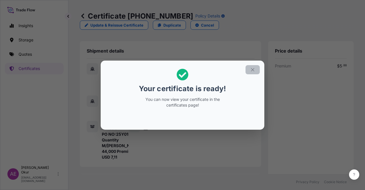
click at [257, 72] on button "button" at bounding box center [253, 69] width 14 height 9
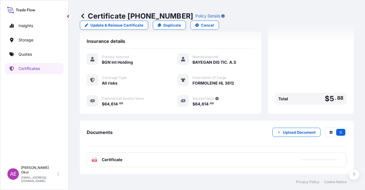
scroll to position [143, 0]
click at [108, 158] on span "Certificate" at bounding box center [112, 160] width 21 height 6
click at [89, 156] on div "PDF Certificate Error loading file. Please try again. Try again." at bounding box center [217, 159] width 260 height 15
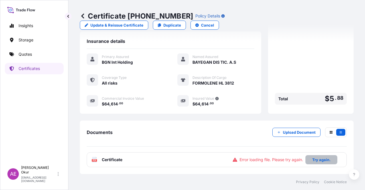
click at [312, 157] on p "Try again." at bounding box center [321, 160] width 18 height 6
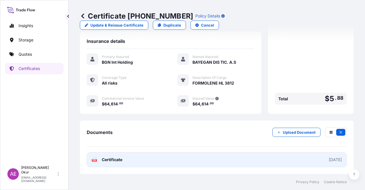
click at [119, 158] on span "Certificate" at bounding box center [112, 160] width 21 height 6
